Goal: Ask a question: Seek information or help from site administrators or community

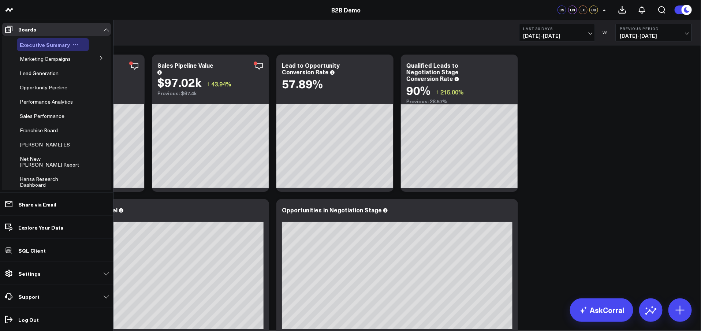
scroll to position [35, 0]
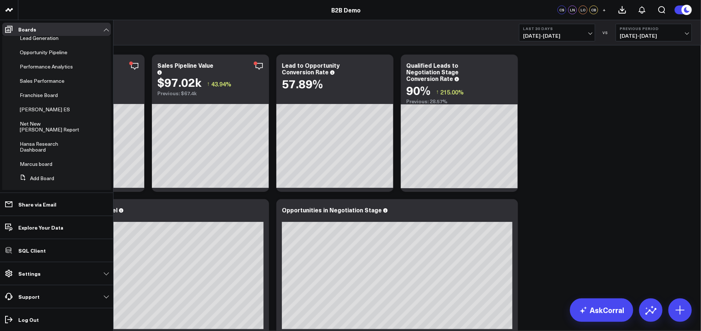
click at [56, 176] on li "Add Board" at bounding box center [56, 178] width 109 height 13
click at [41, 172] on button "Add Board" at bounding box center [35, 178] width 37 height 13
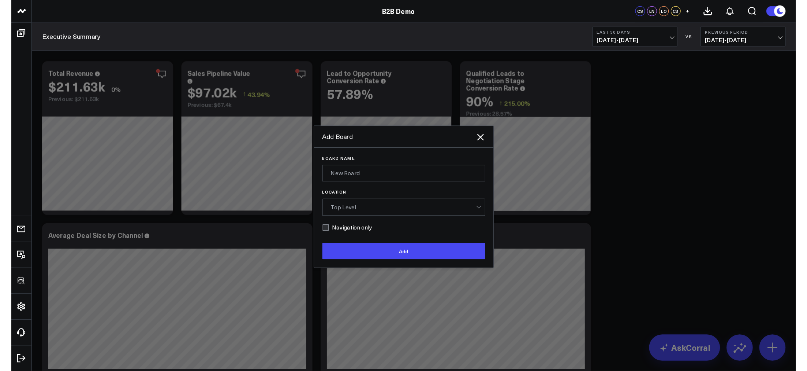
scroll to position [0, 0]
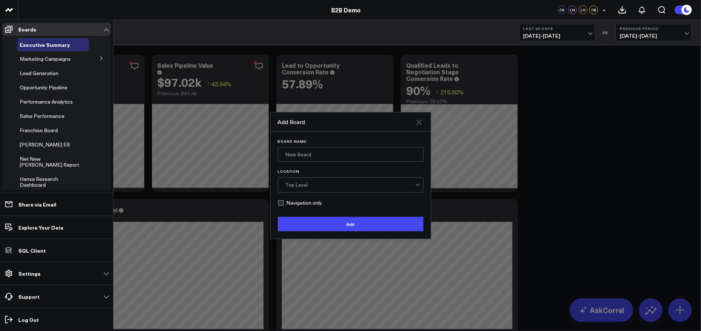
click at [421, 123] on icon "Close" at bounding box center [419, 122] width 9 height 9
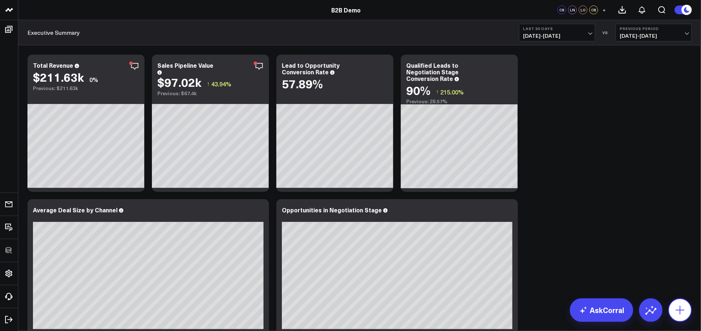
click at [678, 311] on icon at bounding box center [681, 310] width 12 height 12
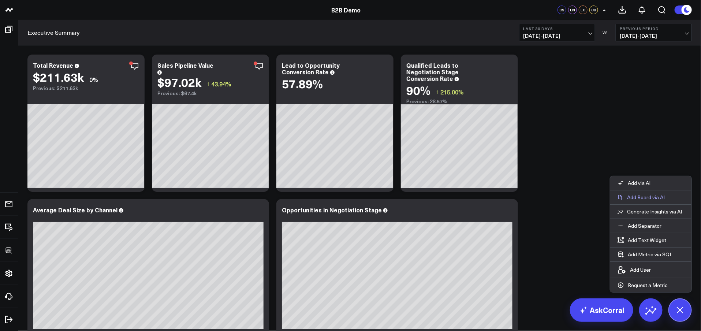
click at [640, 197] on p "Add Board via AI" at bounding box center [646, 197] width 38 height 7
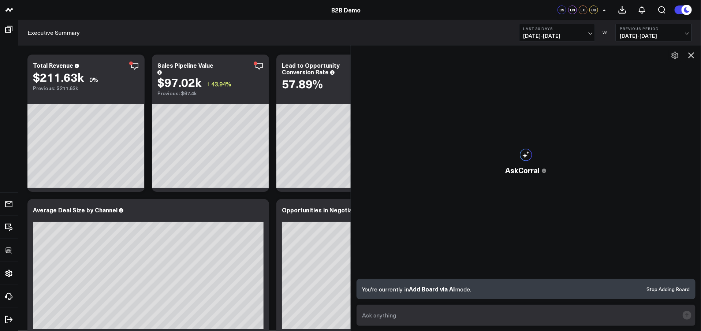
click at [415, 318] on textarea at bounding box center [520, 315] width 319 height 13
click at [692, 54] on icon at bounding box center [691, 55] width 9 height 9
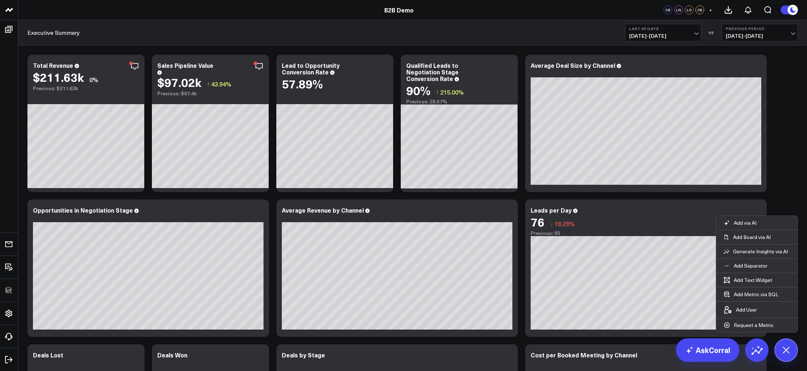
click at [701, 331] on icon at bounding box center [786, 349] width 16 height 16
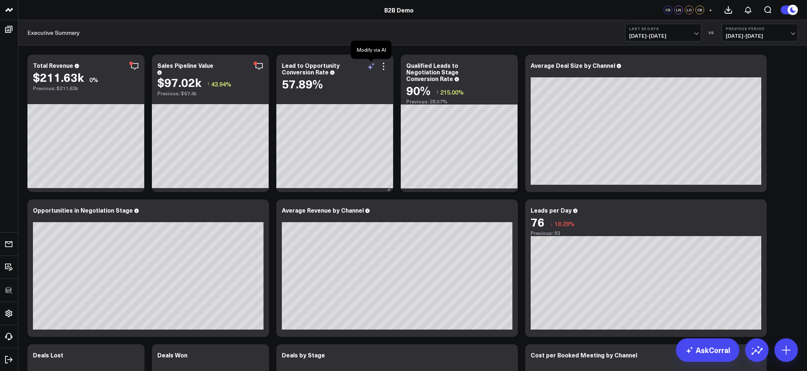
click at [373, 66] on icon at bounding box center [371, 66] width 9 height 9
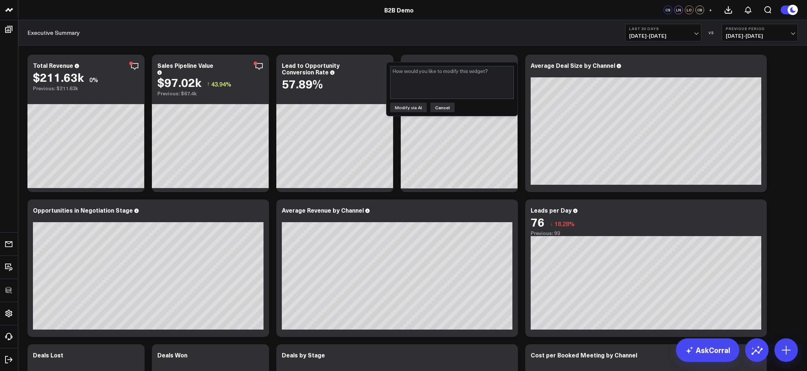
click at [442, 108] on button "Cancel" at bounding box center [443, 108] width 24 height 10
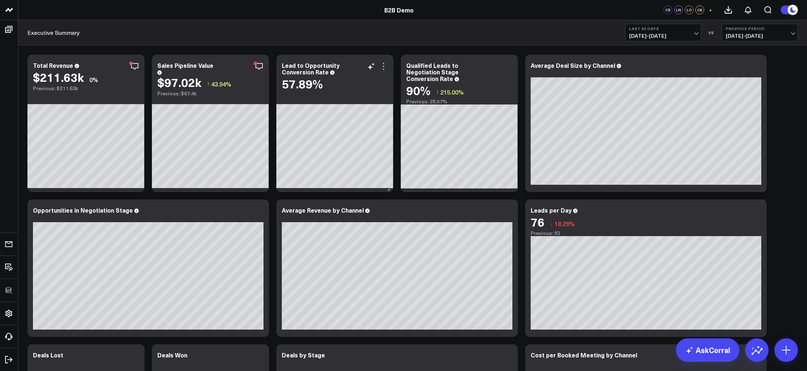
click at [386, 66] on icon at bounding box center [383, 66] width 9 height 9
click at [701, 10] on icon at bounding box center [728, 9] width 9 height 9
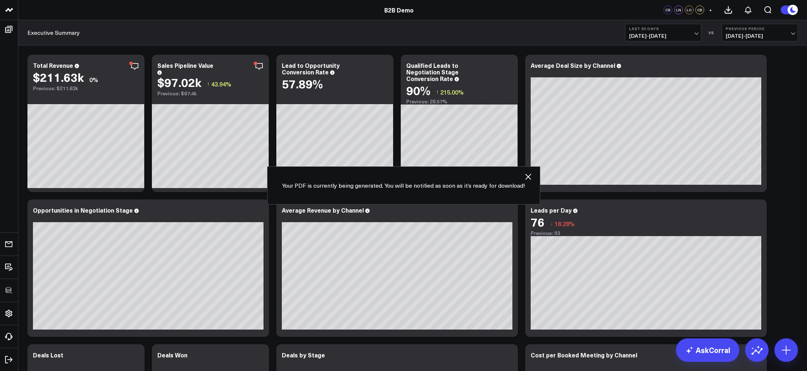
click at [529, 178] on icon "button" at bounding box center [528, 177] width 6 height 6
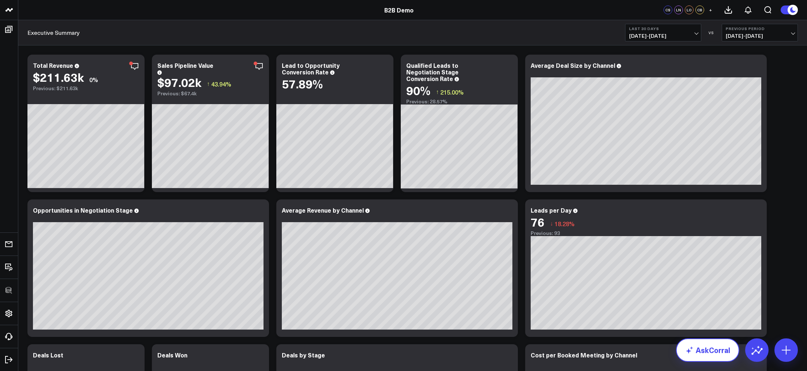
click at [701, 331] on link "AskCorral" at bounding box center [707, 349] width 63 height 23
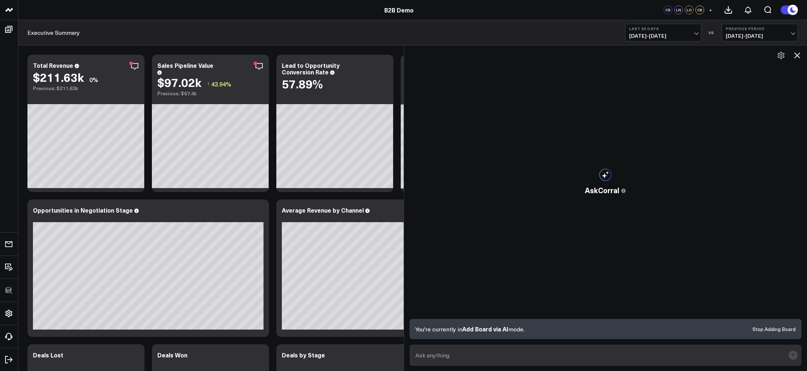
click at [454, 331] on textarea at bounding box center [600, 354] width 372 height 13
type textarea "How has lead to opportunity conversion changed over the last 60 days"
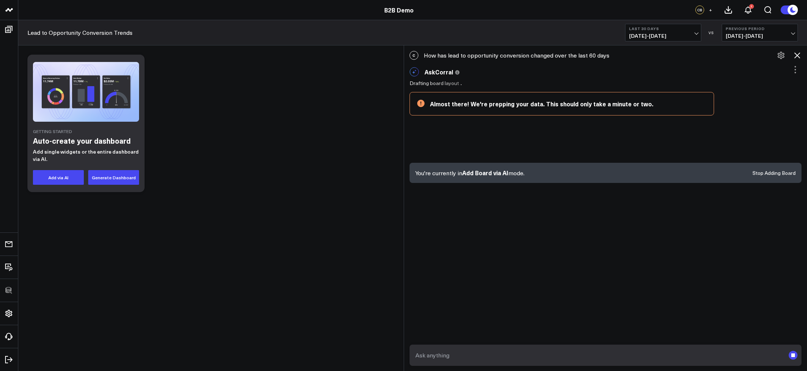
click at [701, 173] on button "Stop Adding Board" at bounding box center [774, 172] width 43 height 5
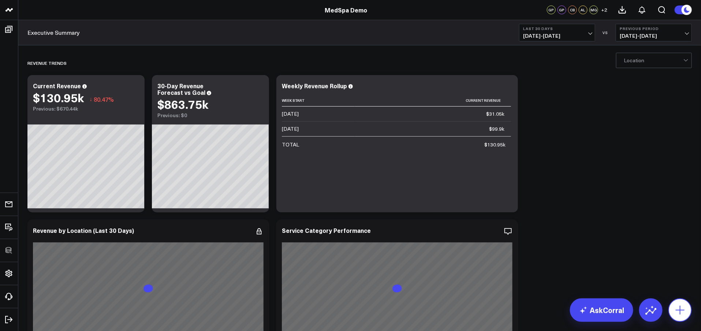
click at [679, 309] on icon at bounding box center [681, 310] width 12 height 12
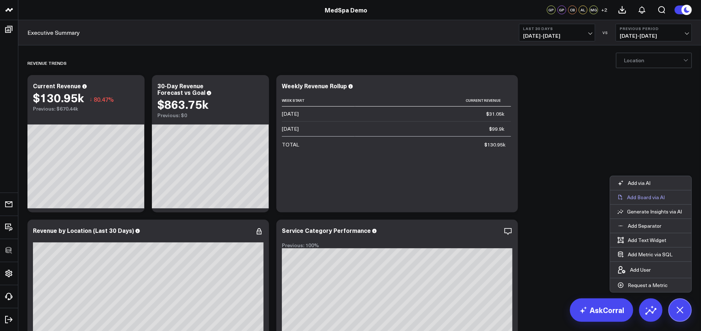
click at [654, 200] on p "Add Board via AI" at bounding box center [646, 197] width 38 height 7
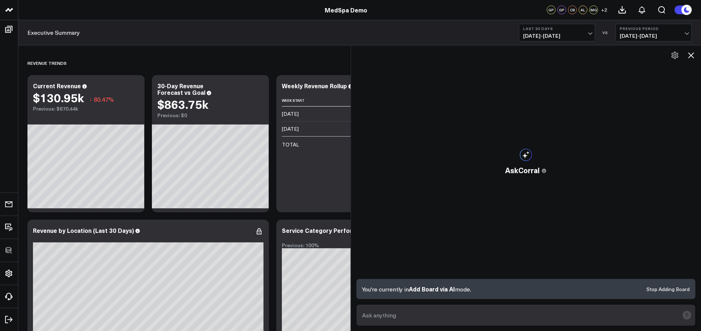
click at [457, 313] on textarea at bounding box center [520, 315] width 319 height 13
type textarea "Create a board that breaks down my paid marketing funnel"
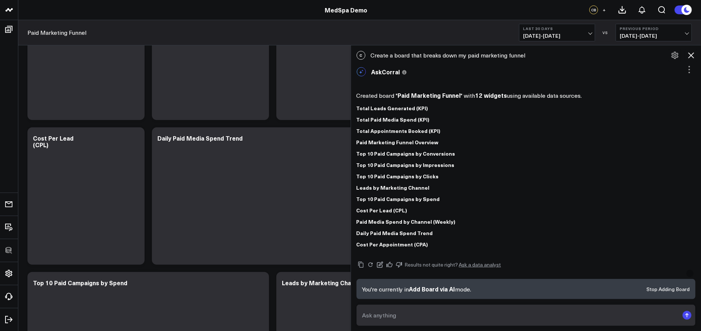
scroll to position [16, 0]
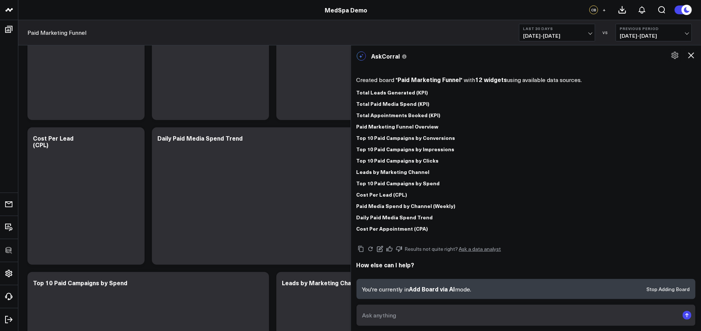
click at [692, 60] on button at bounding box center [691, 55] width 12 height 12
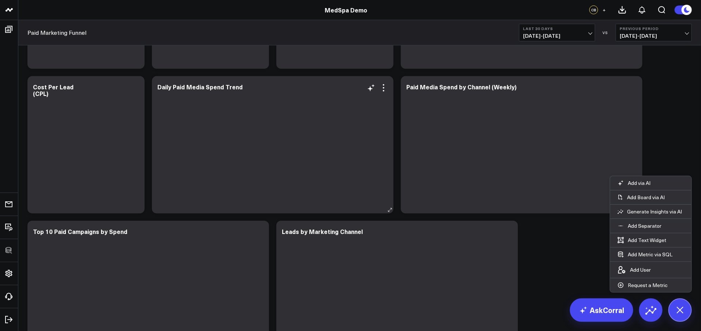
scroll to position [0, 0]
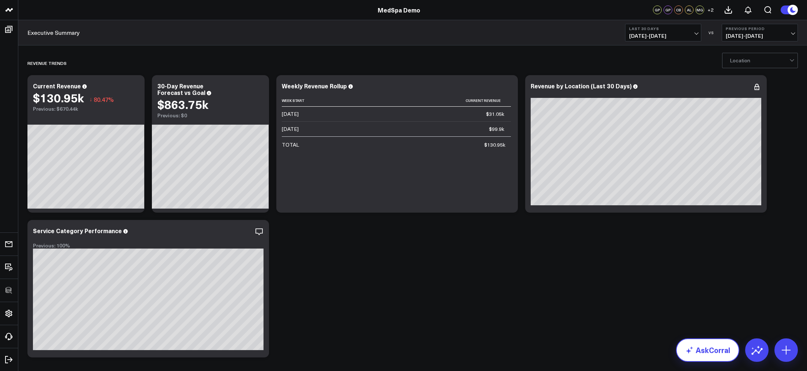
click at [704, 355] on link "AskCorral" at bounding box center [707, 349] width 63 height 23
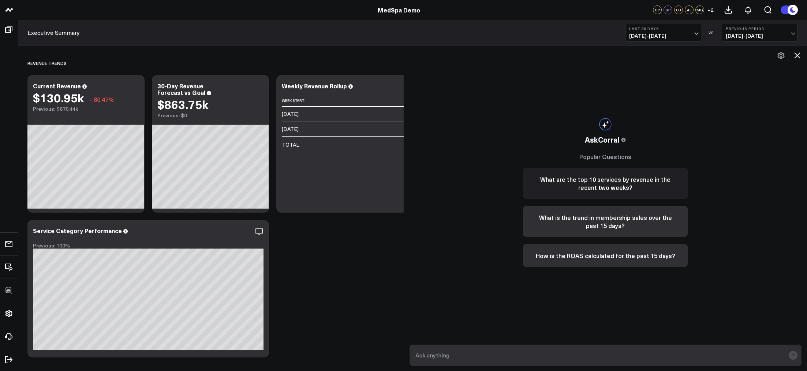
click at [554, 174] on button "What are the top 10 services by revenue in the recent two weeks?" at bounding box center [605, 183] width 165 height 31
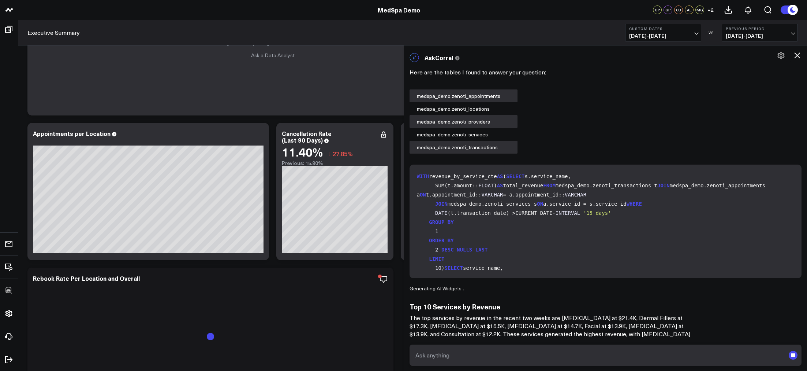
scroll to position [406, 0]
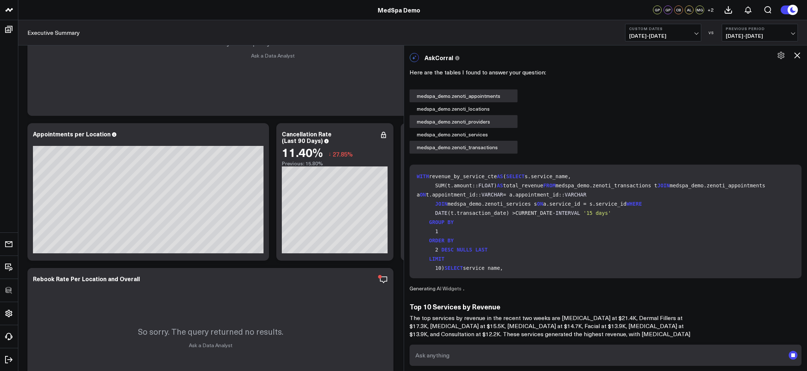
click at [653, 312] on div "Top 10 Services by Revenue The top services by revenue in the recent two weeks …" at bounding box center [556, 324] width 293 height 44
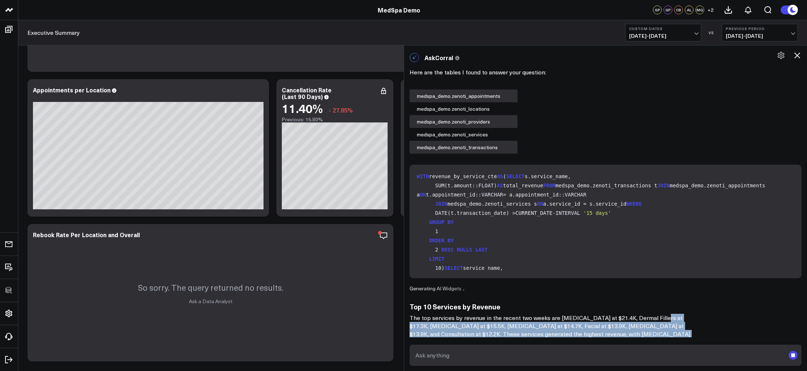
scroll to position [15, 0]
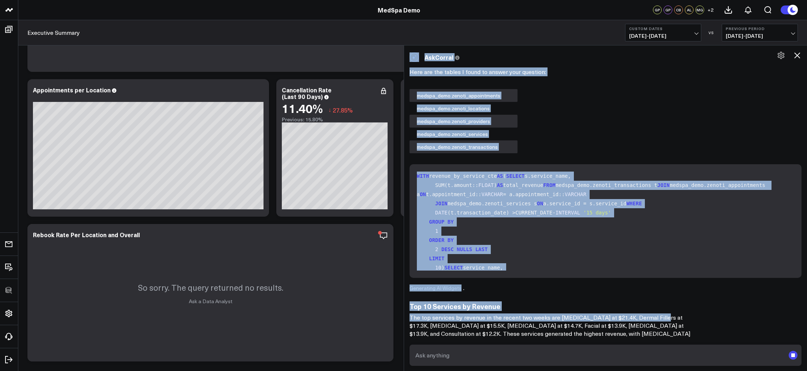
drag, startPoint x: 654, startPoint y: 319, endPoint x: 654, endPoint y: 370, distance: 51.6
click at [654, 370] on html "DHRC MedSpa Demo GP GP CB AL MG + 2 Executive Summary Custom Dates [DATE] - [DA…" at bounding box center [403, 289] width 807 height 1479
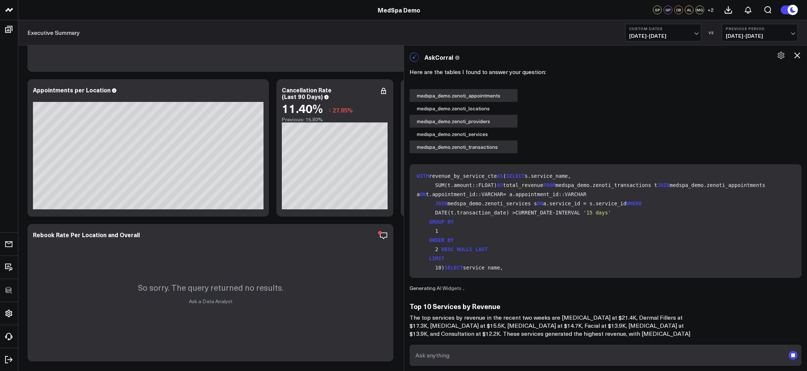
click at [668, 342] on div at bounding box center [606, 355] width 404 height 32
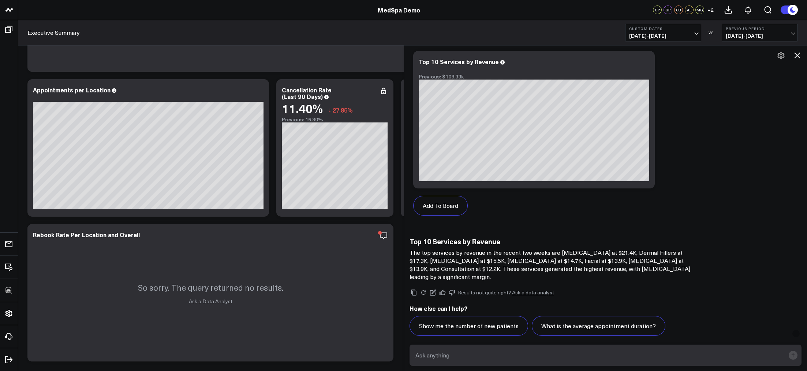
scroll to position [630, 0]
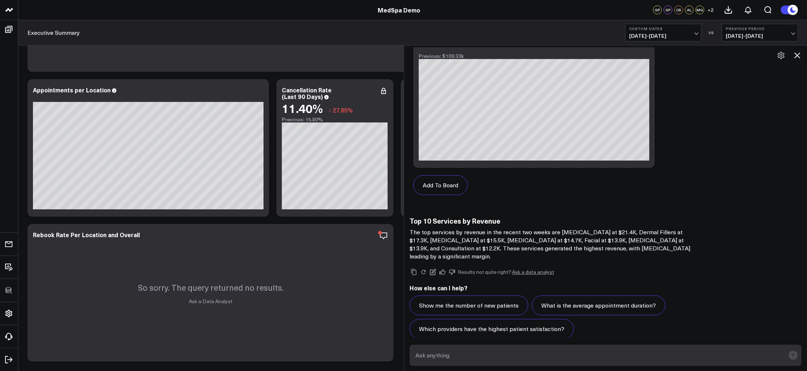
click at [798, 57] on icon at bounding box center [797, 55] width 9 height 9
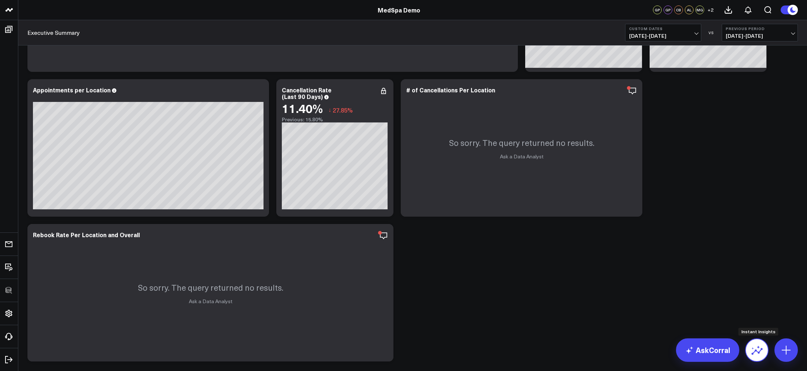
click at [761, 349] on icon at bounding box center [757, 351] width 11 height 7
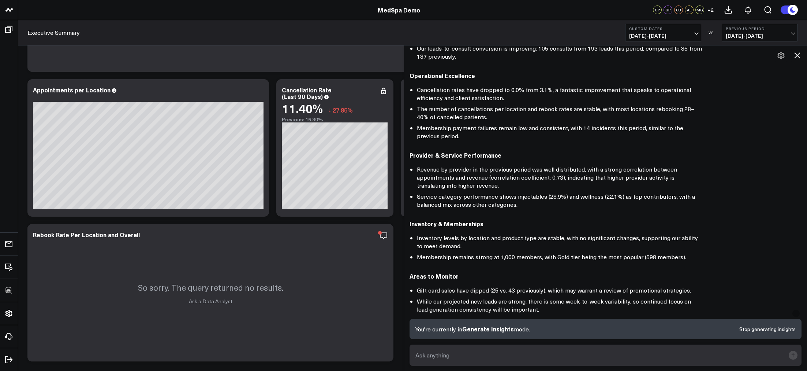
scroll to position [0, 0]
